Goal: Navigation & Orientation: Find specific page/section

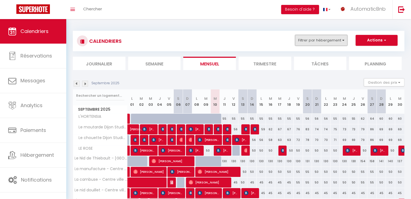
click at [314, 38] on button "Filtrer par hébergement" at bounding box center [321, 40] width 52 height 11
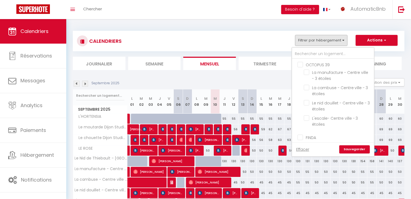
click at [301, 65] on input "OCTOPUS 39" at bounding box center [339, 64] width 82 height 5
checkbox input "true"
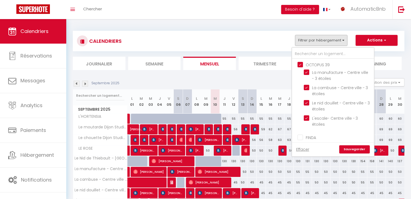
checkbox input "true"
checkbox input "false"
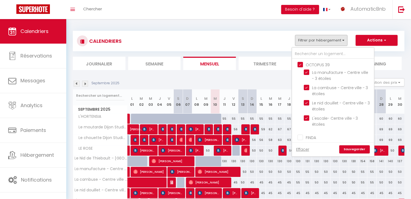
checkbox input "true"
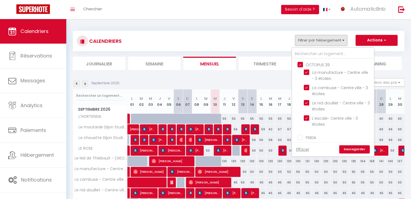
checkbox input "false"
click at [355, 149] on div at bounding box center [360, 110] width 87 height 199
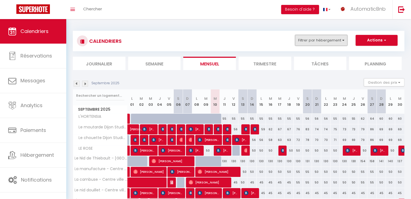
click at [304, 42] on button "Filtrer par hébergement" at bounding box center [321, 40] width 52 height 11
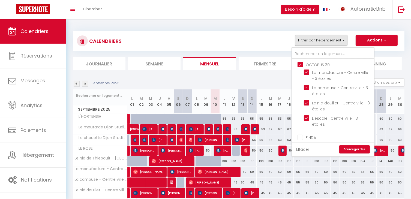
click at [356, 149] on div at bounding box center [360, 110] width 87 height 199
